Goal: Task Accomplishment & Management: Manage account settings

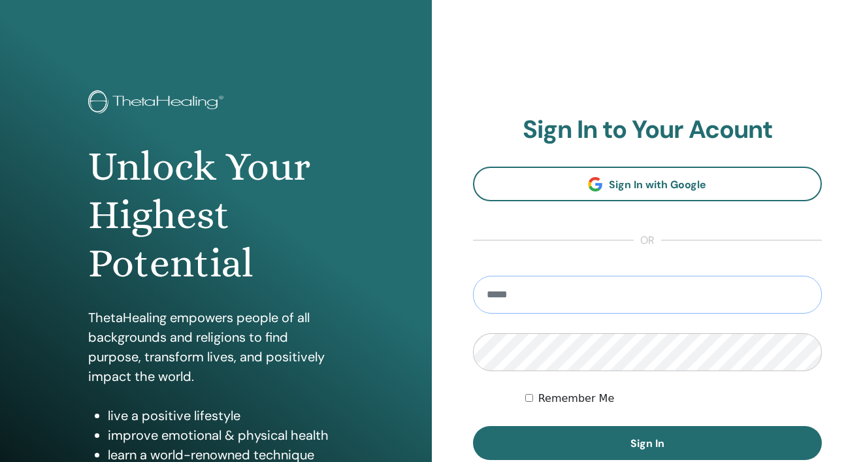
type input "**********"
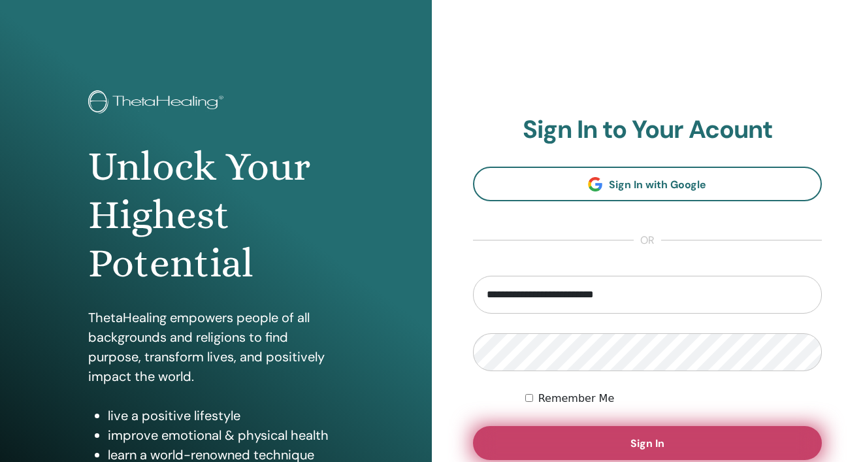
click at [628, 443] on button "Sign In" at bounding box center [648, 443] width 350 height 34
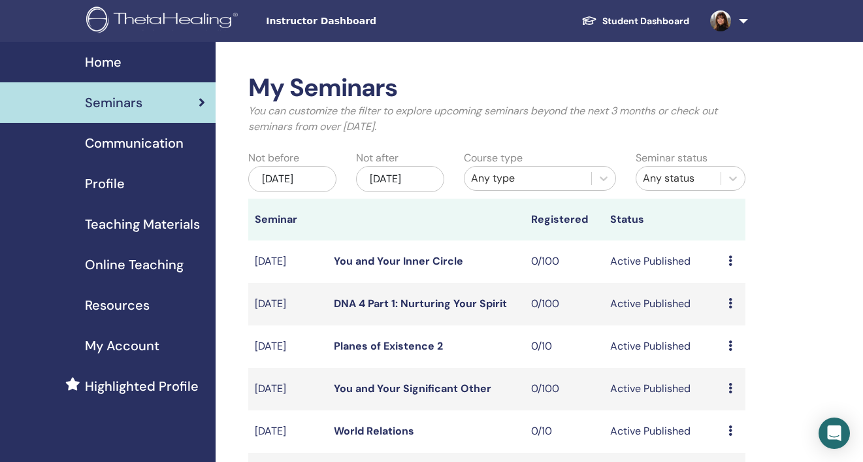
click at [136, 224] on span "Teaching Materials" at bounding box center [142, 224] width 115 height 20
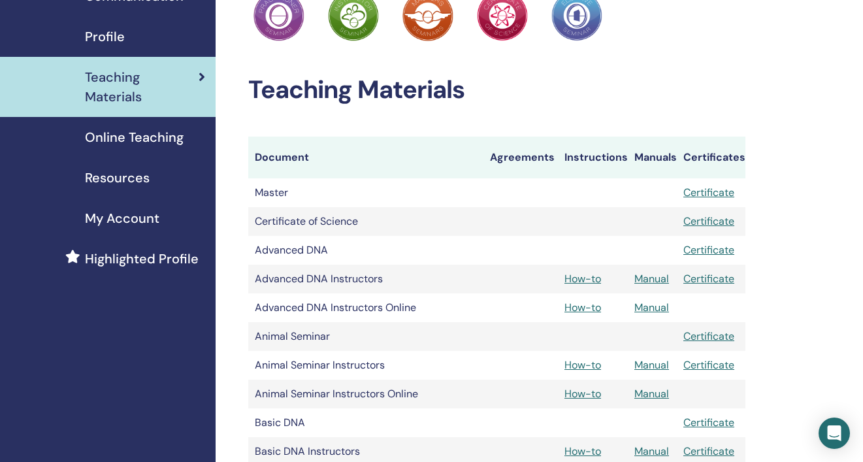
scroll to position [148, 0]
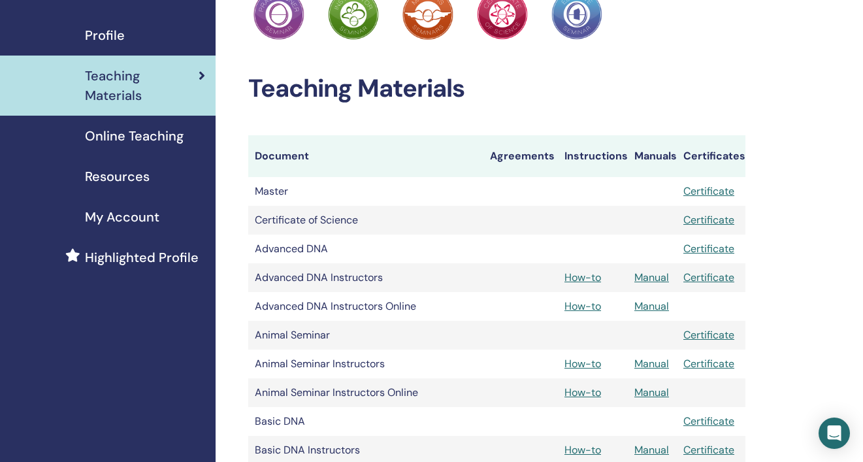
click at [648, 307] on link "Manual" at bounding box center [651, 306] width 35 height 14
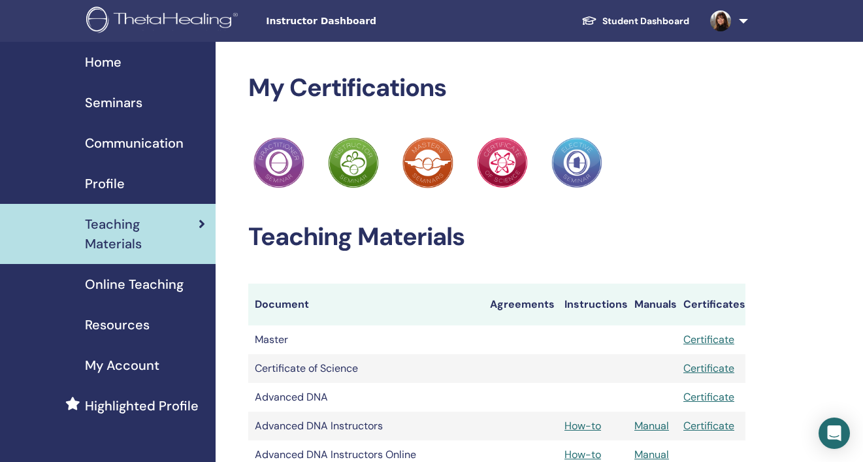
click at [142, 100] on div "Seminars" at bounding box center [107, 103] width 195 height 20
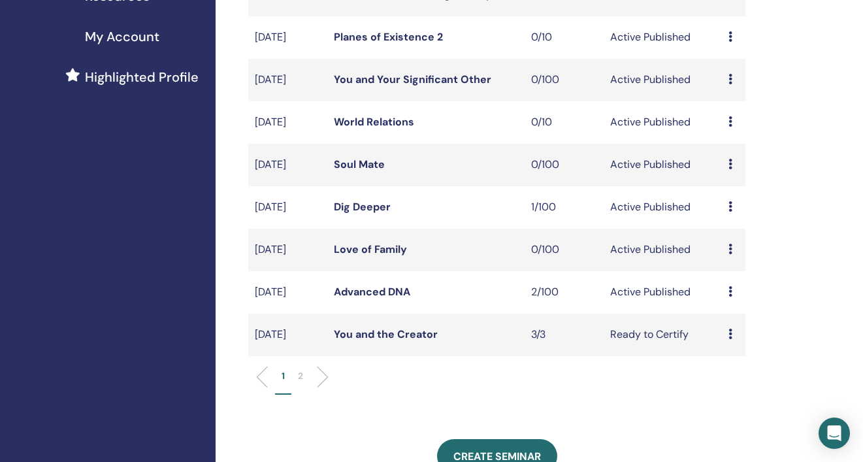
scroll to position [311, 0]
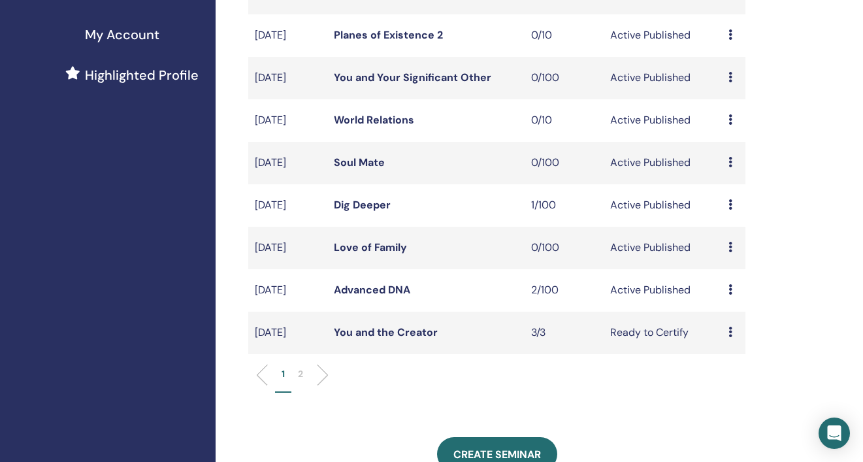
click at [385, 296] on link "Advanced DNA" at bounding box center [372, 290] width 76 height 14
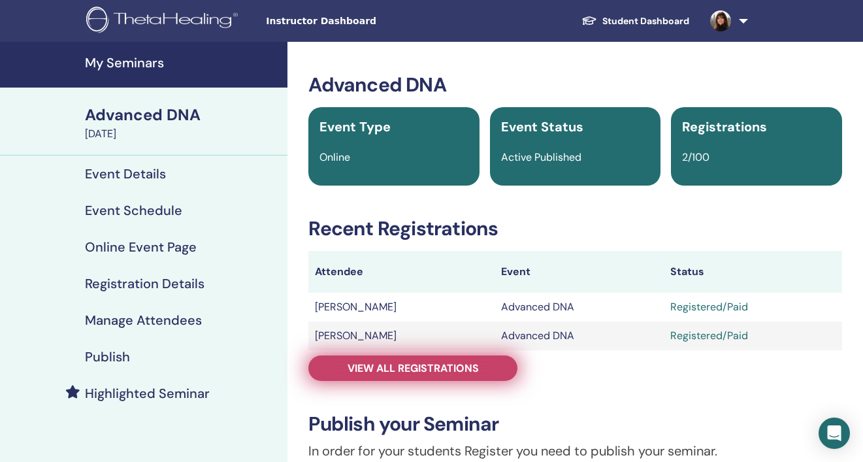
click at [427, 367] on span "View all registrations" at bounding box center [413, 368] width 131 height 14
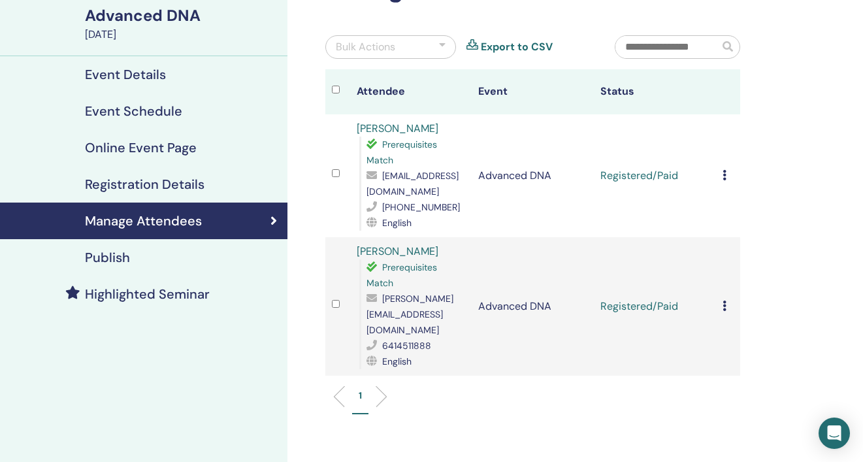
scroll to position [103, 0]
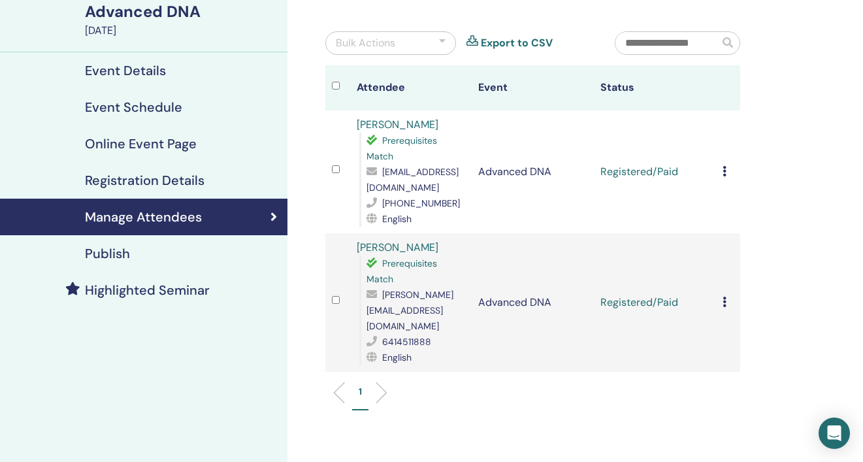
click at [723, 170] on icon at bounding box center [725, 171] width 4 height 10
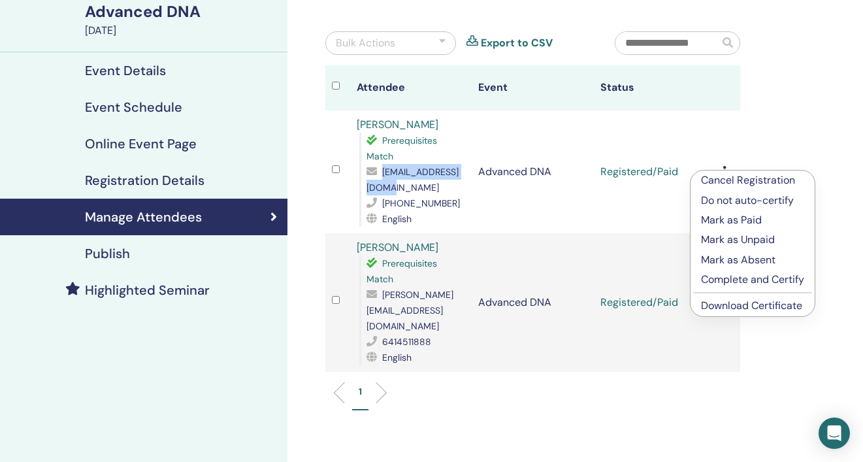
drag, startPoint x: 461, startPoint y: 188, endPoint x: 358, endPoint y: 191, distance: 103.3
click at [358, 191] on div "[PERSON_NAME] Prerequisites Match [EMAIL_ADDRESS][DOMAIN_NAME] [PHONE_NUMBER] E…" at bounding box center [411, 172] width 109 height 110
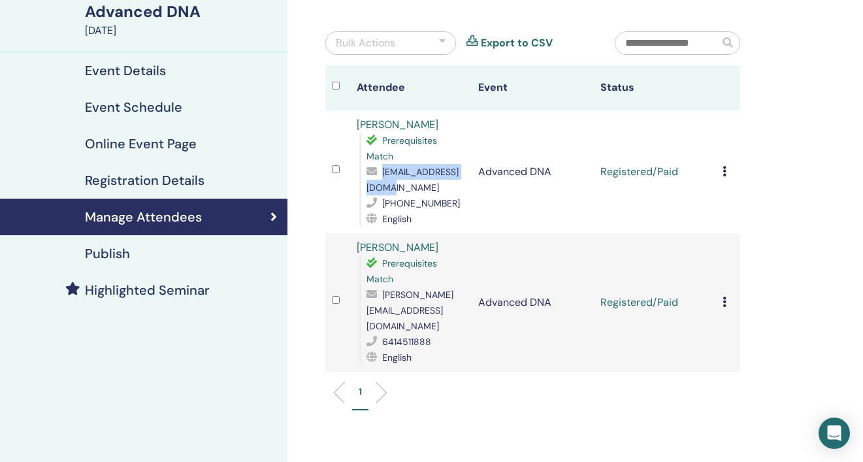
copy span "[EMAIL_ADDRESS][DOMAIN_NAME]"
click at [564, 401] on div "1" at bounding box center [533, 398] width 435 height 52
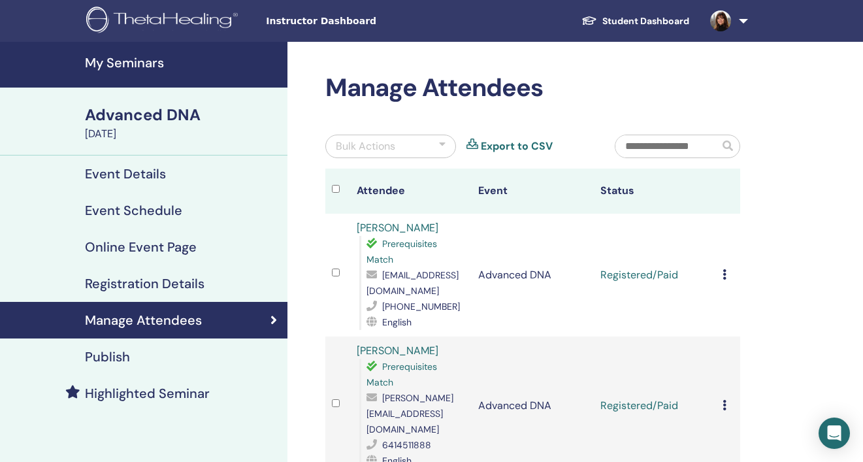
scroll to position [0, 0]
click at [139, 62] on h4 "My Seminars" at bounding box center [182, 63] width 195 height 16
